Goal: Task Accomplishment & Management: Complete application form

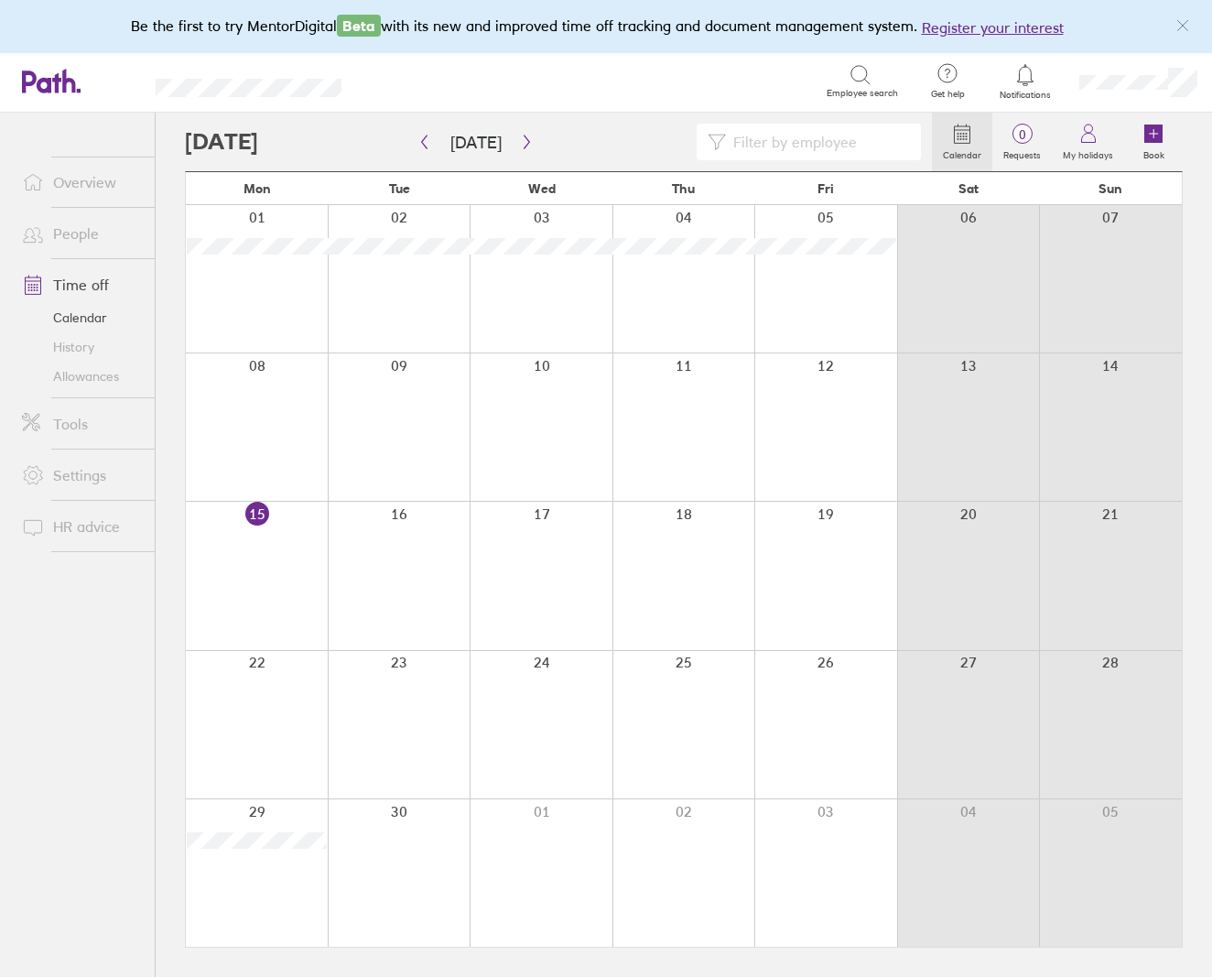
click at [85, 235] on link "People" at bounding box center [80, 233] width 147 height 37
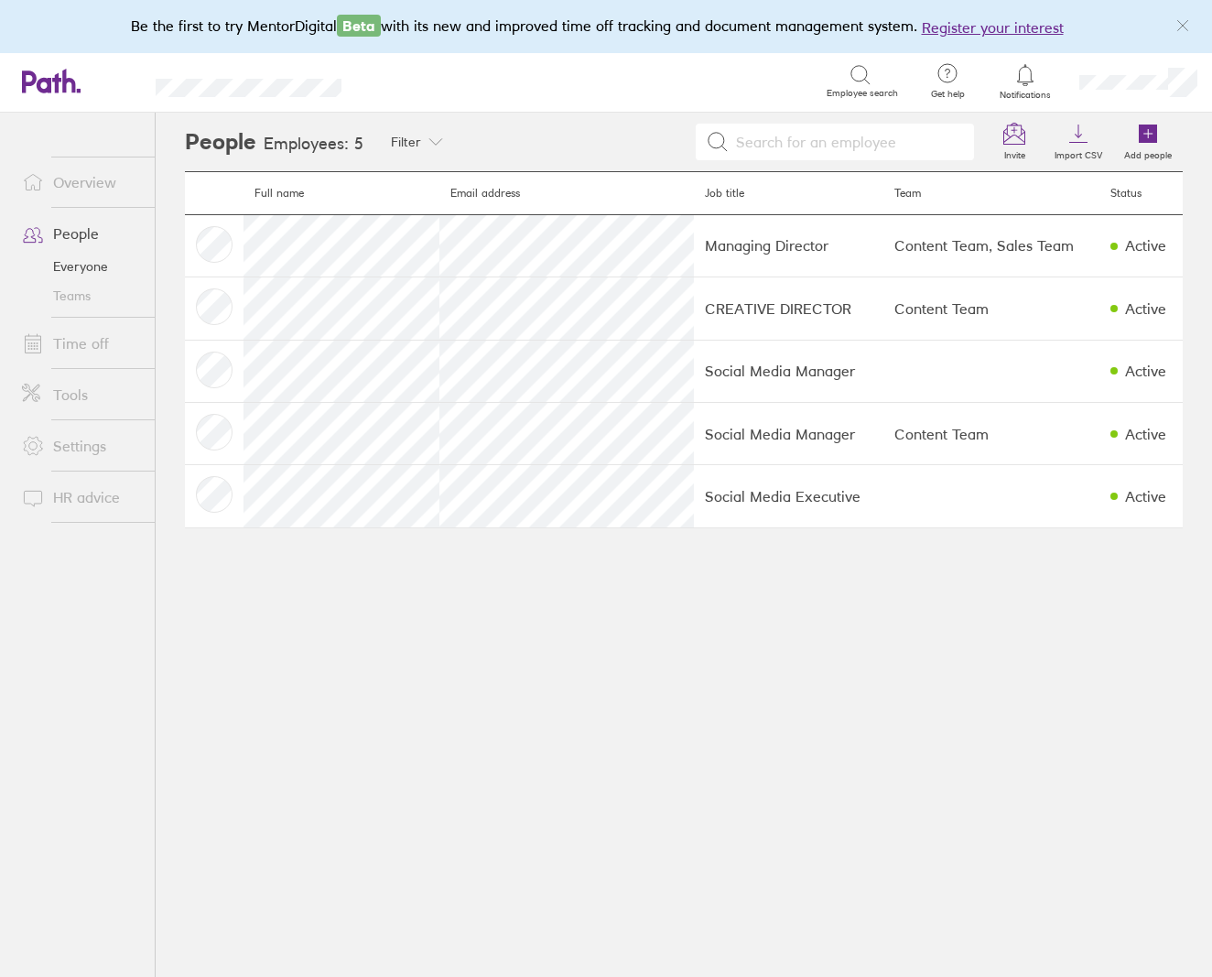
click at [858, 140] on input at bounding box center [846, 142] width 234 height 35
click at [1011, 138] on icon at bounding box center [1014, 134] width 22 height 22
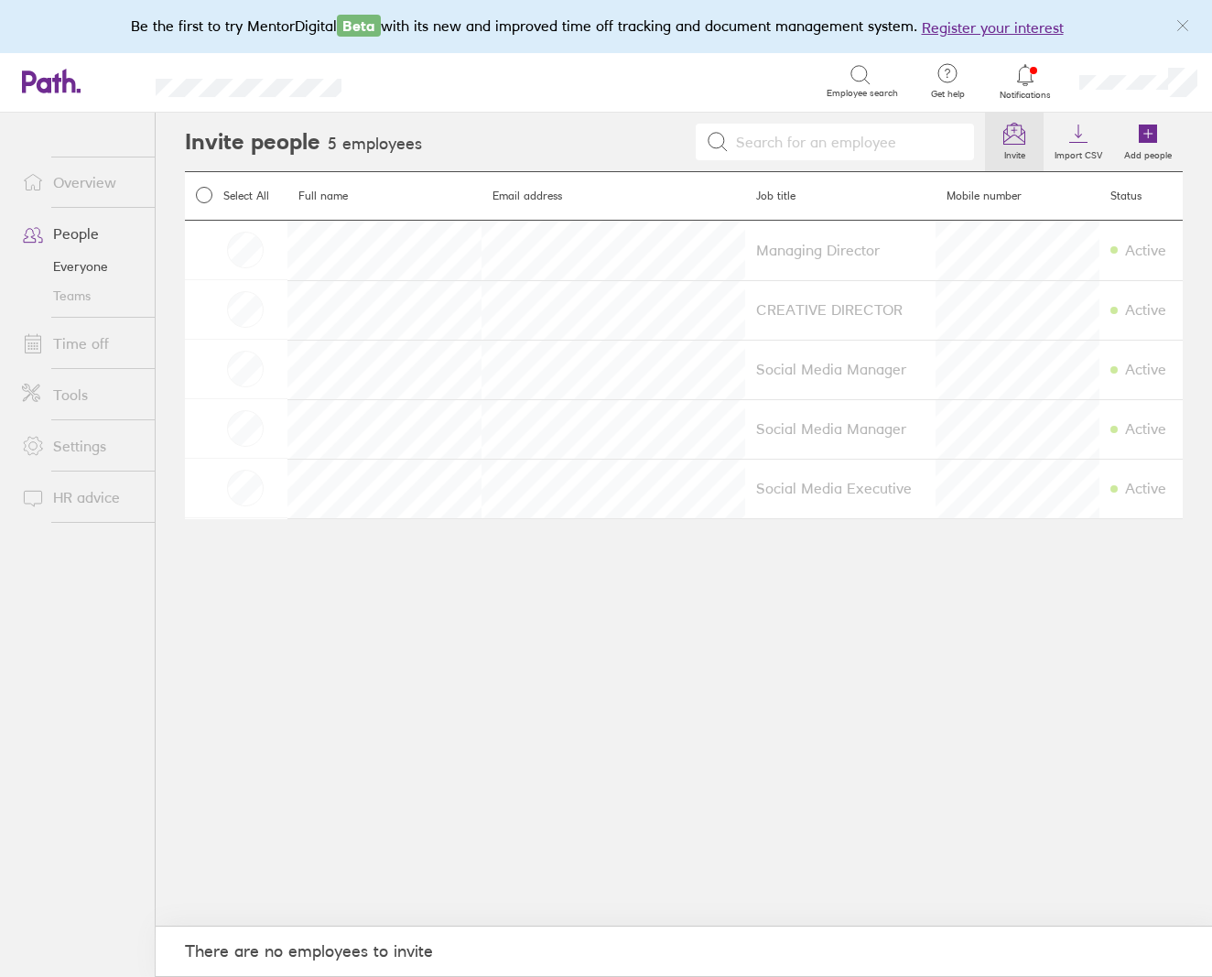
click at [828, 135] on input at bounding box center [846, 142] width 234 height 35
type input "l"
click at [1013, 137] on icon at bounding box center [1014, 134] width 22 height 22
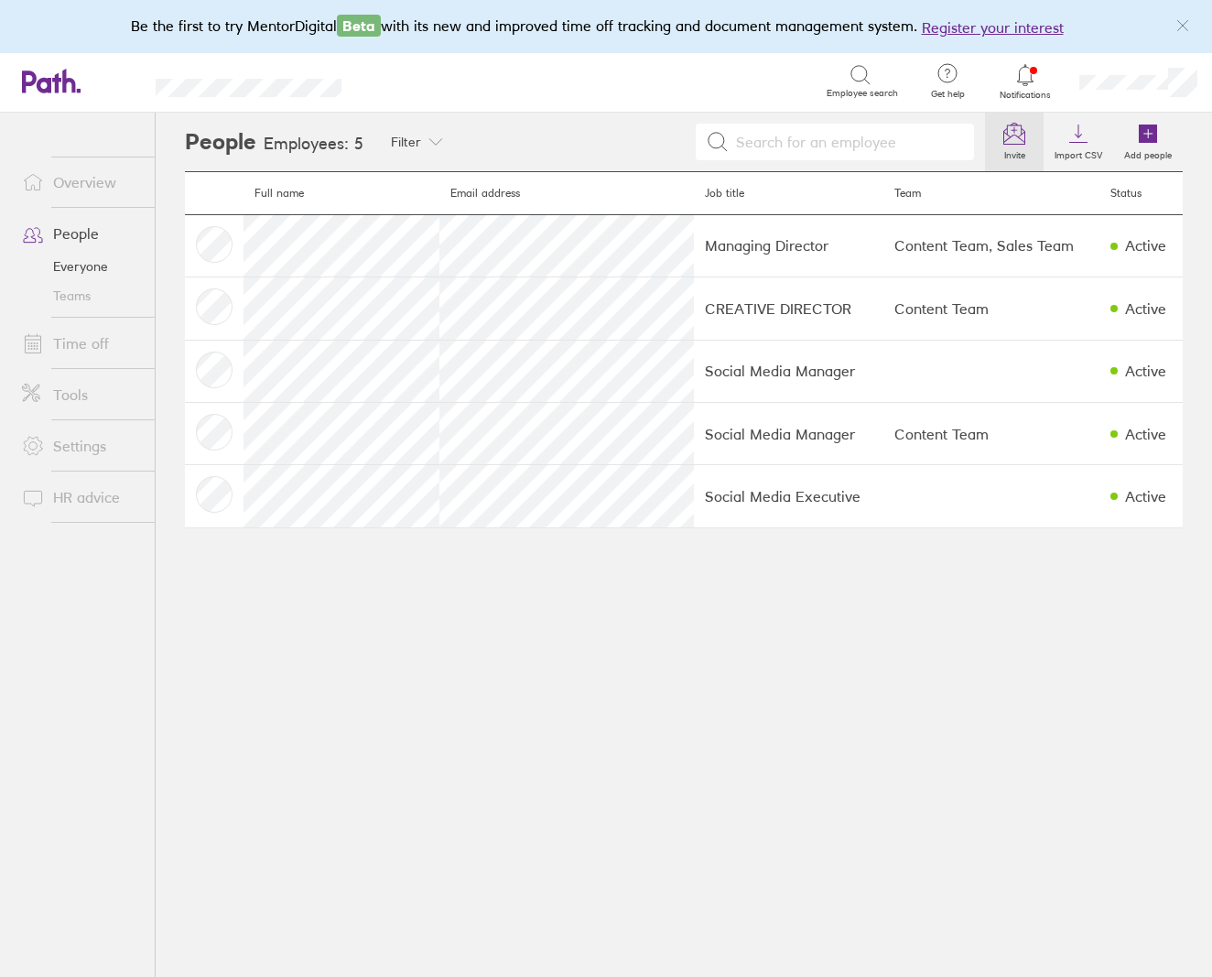
click at [1001, 140] on link "Invite" at bounding box center [1014, 142] width 59 height 59
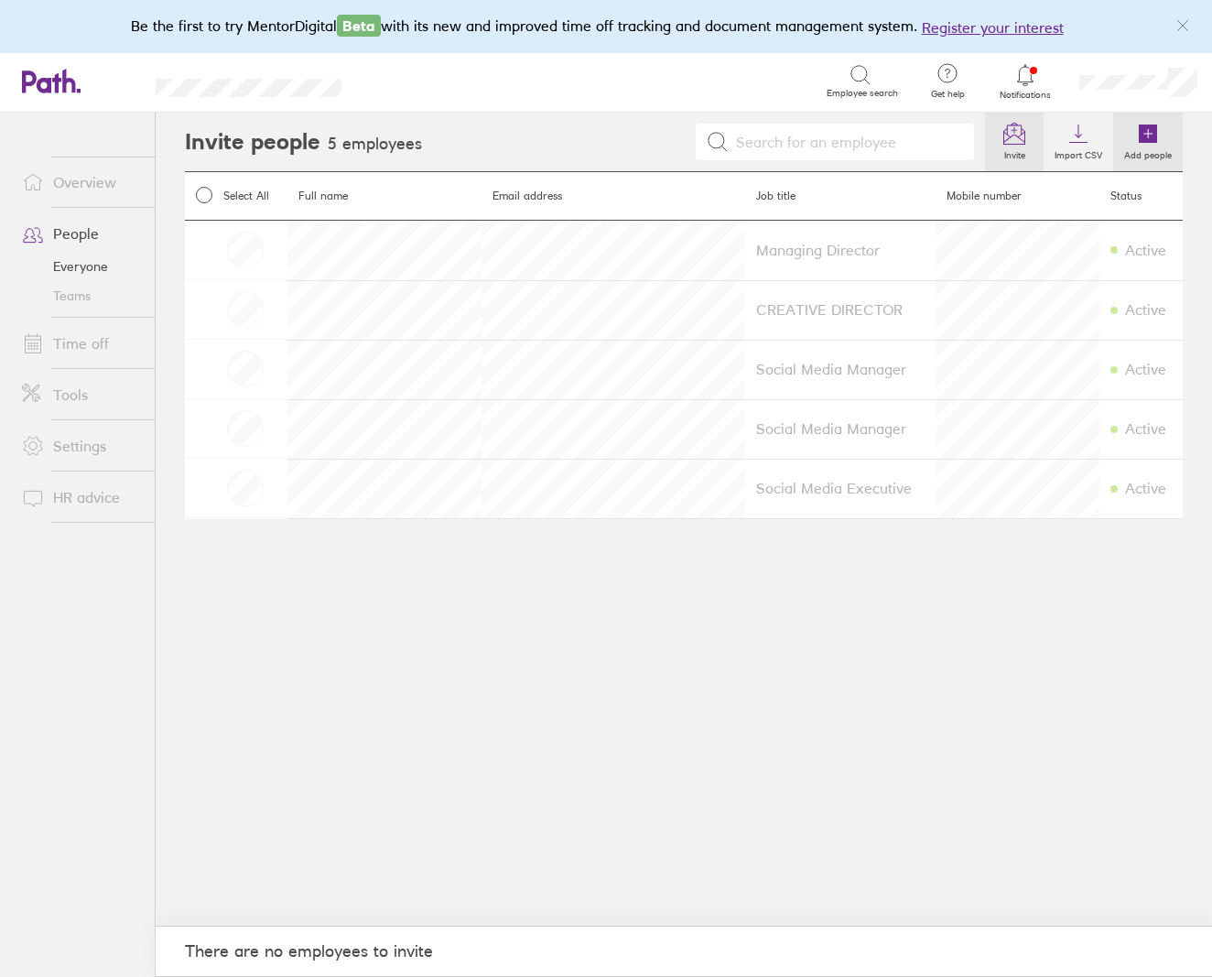
click at [1137, 141] on icon at bounding box center [1148, 134] width 22 height 22
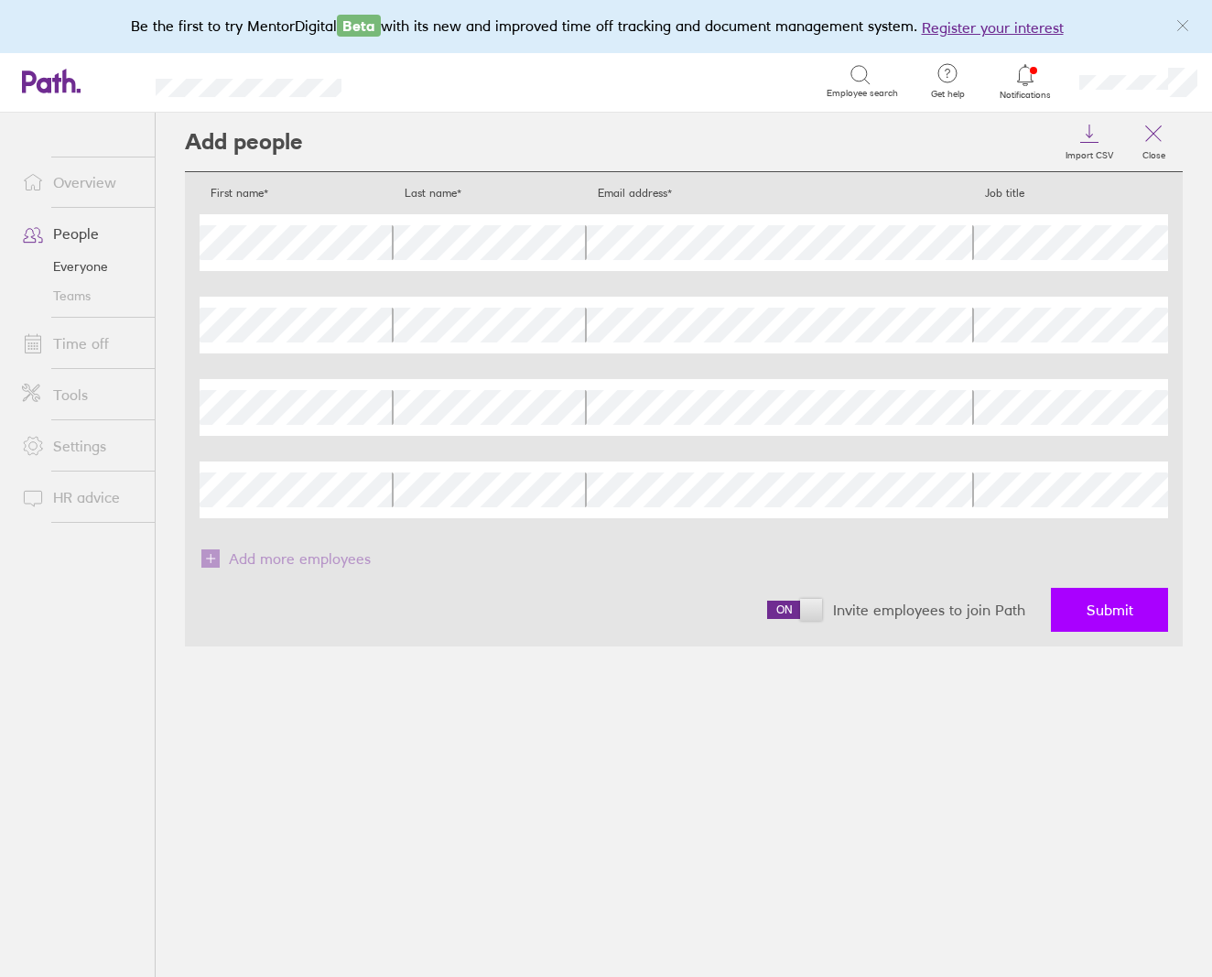
click at [1132, 596] on button "Submit" at bounding box center [1109, 610] width 117 height 44
